Goal: Transaction & Acquisition: Purchase product/service

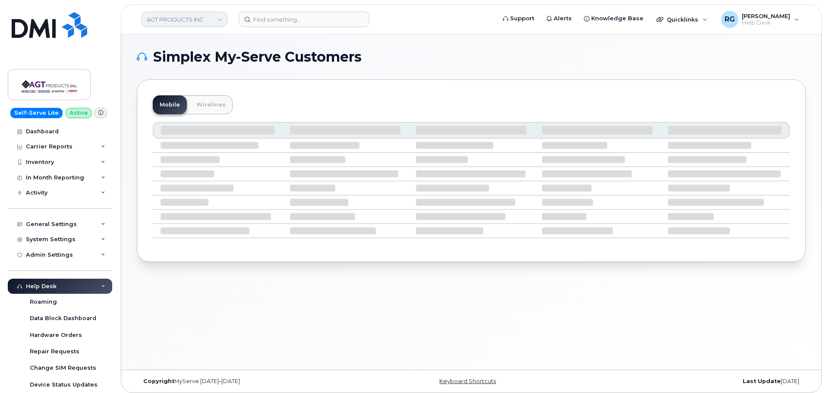
click at [168, 20] on link "AGT PRODUCTS INC" at bounding box center [184, 20] width 86 height 16
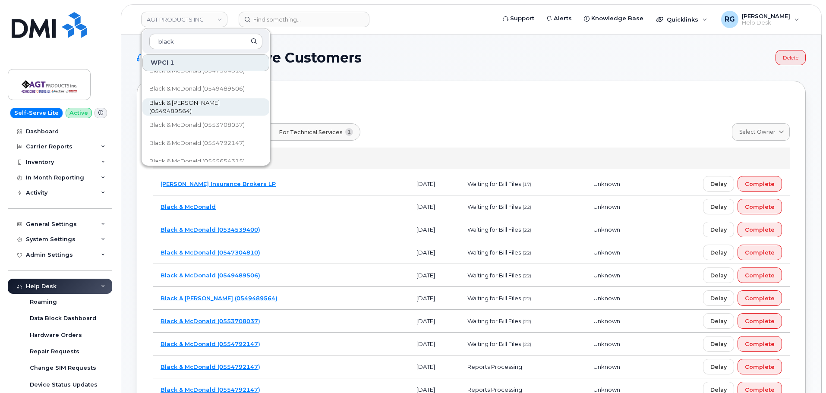
scroll to position [56, 0]
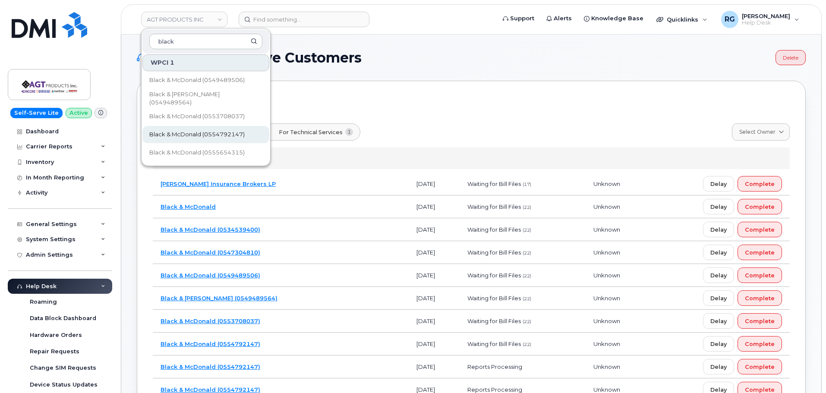
type input "black"
click at [224, 132] on span "Black & McDonald (0554792147)" at bounding box center [196, 134] width 95 height 9
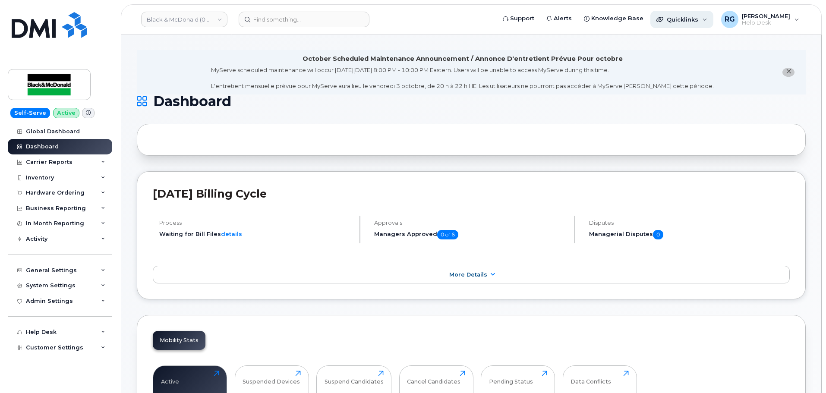
click at [678, 23] on div "Quicklinks" at bounding box center [681, 19] width 63 height 17
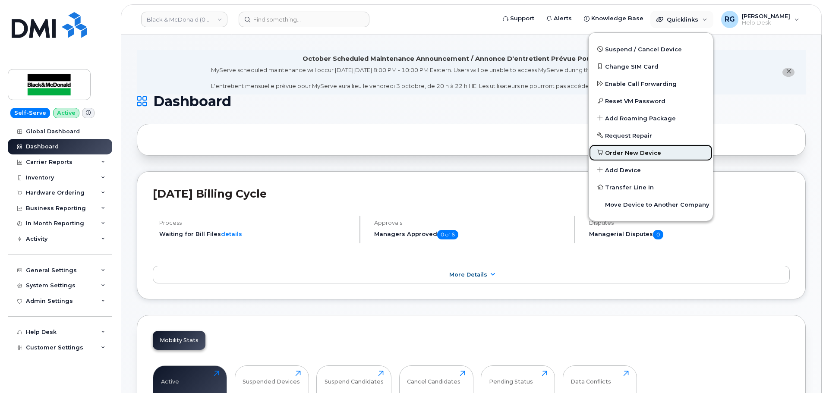
click at [650, 151] on span "Order New Device" at bounding box center [633, 153] width 56 height 9
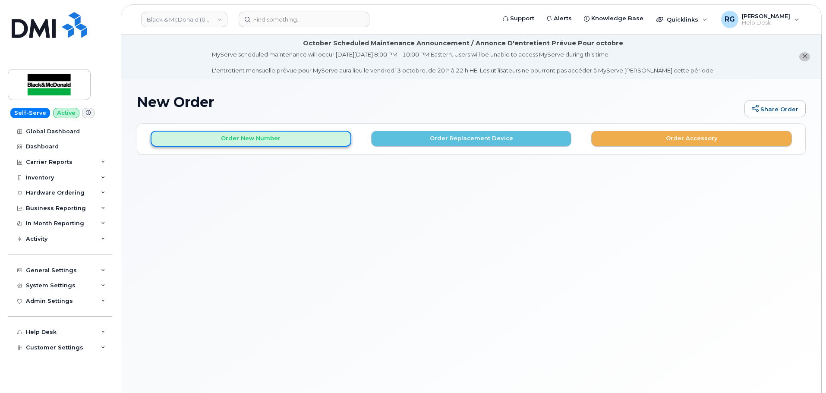
click at [282, 138] on button "Order New Number" at bounding box center [251, 139] width 201 height 16
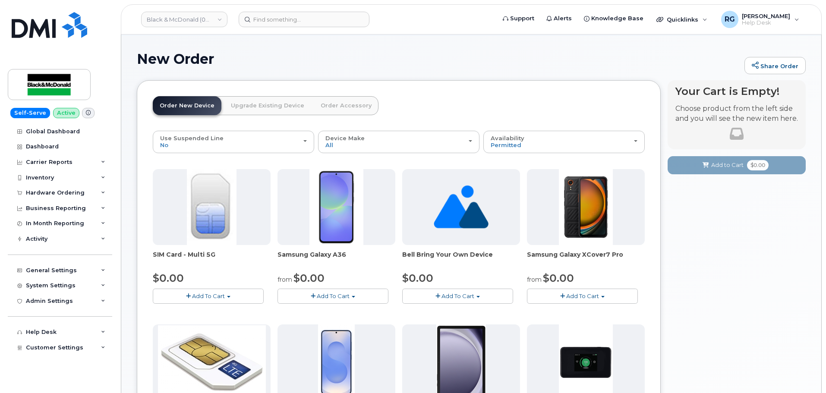
scroll to position [54, 0]
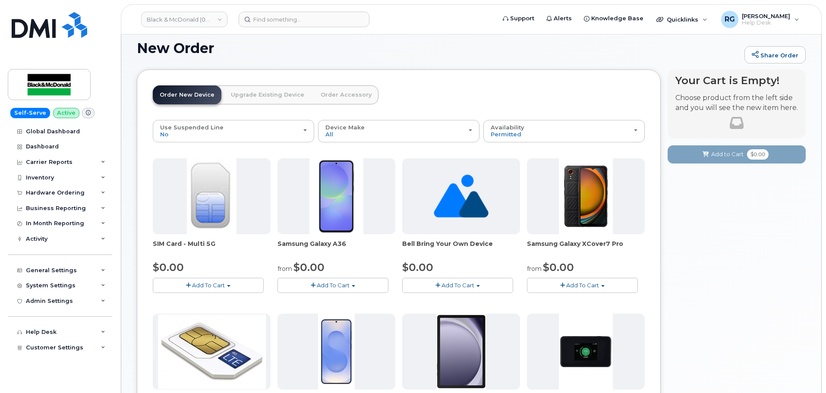
click at [440, 284] on span "button" at bounding box center [437, 286] width 5 height 6
click at [432, 305] on link "$0.00 - no term" at bounding box center [445, 301] width 82 height 11
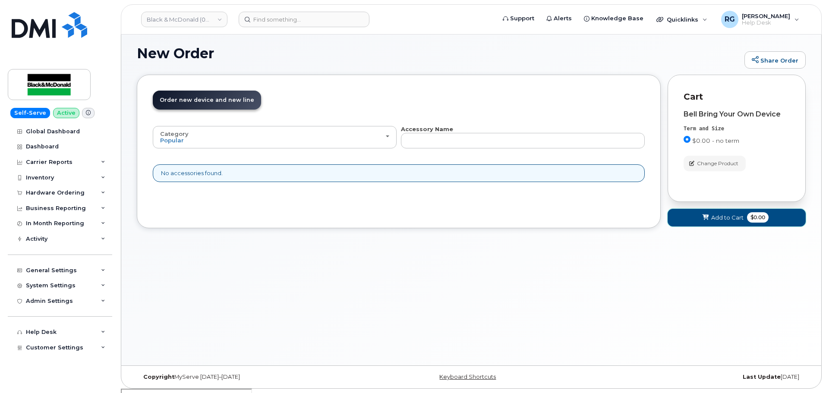
click at [699, 225] on button "Add to Cart $0.00" at bounding box center [737, 218] width 138 height 18
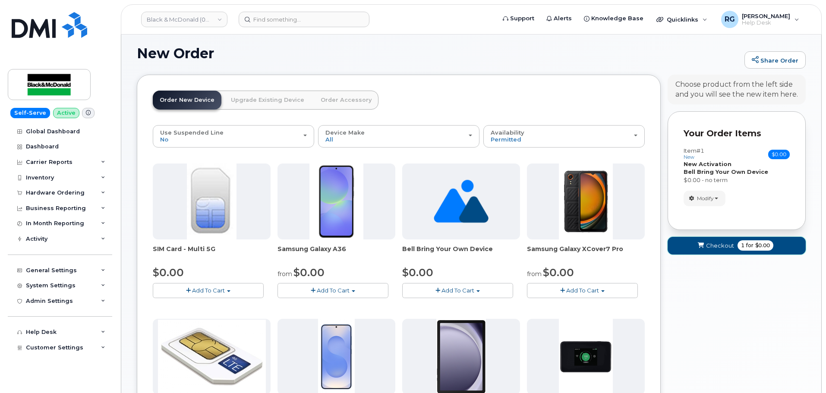
click at [715, 244] on span "Checkout" at bounding box center [720, 246] width 28 height 8
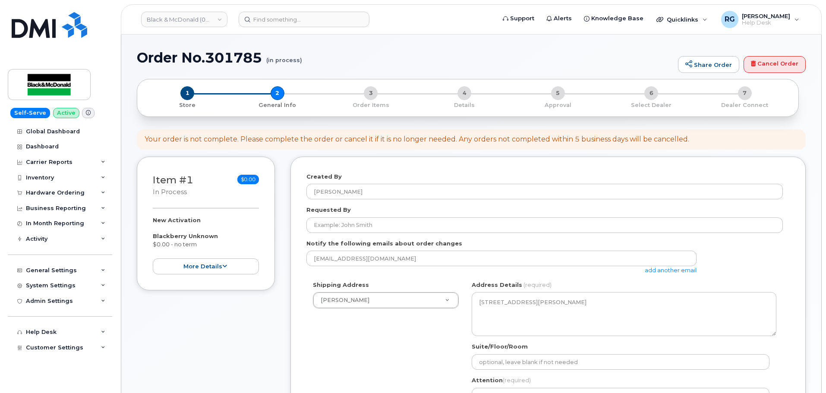
select select
